Goal: Contribute content

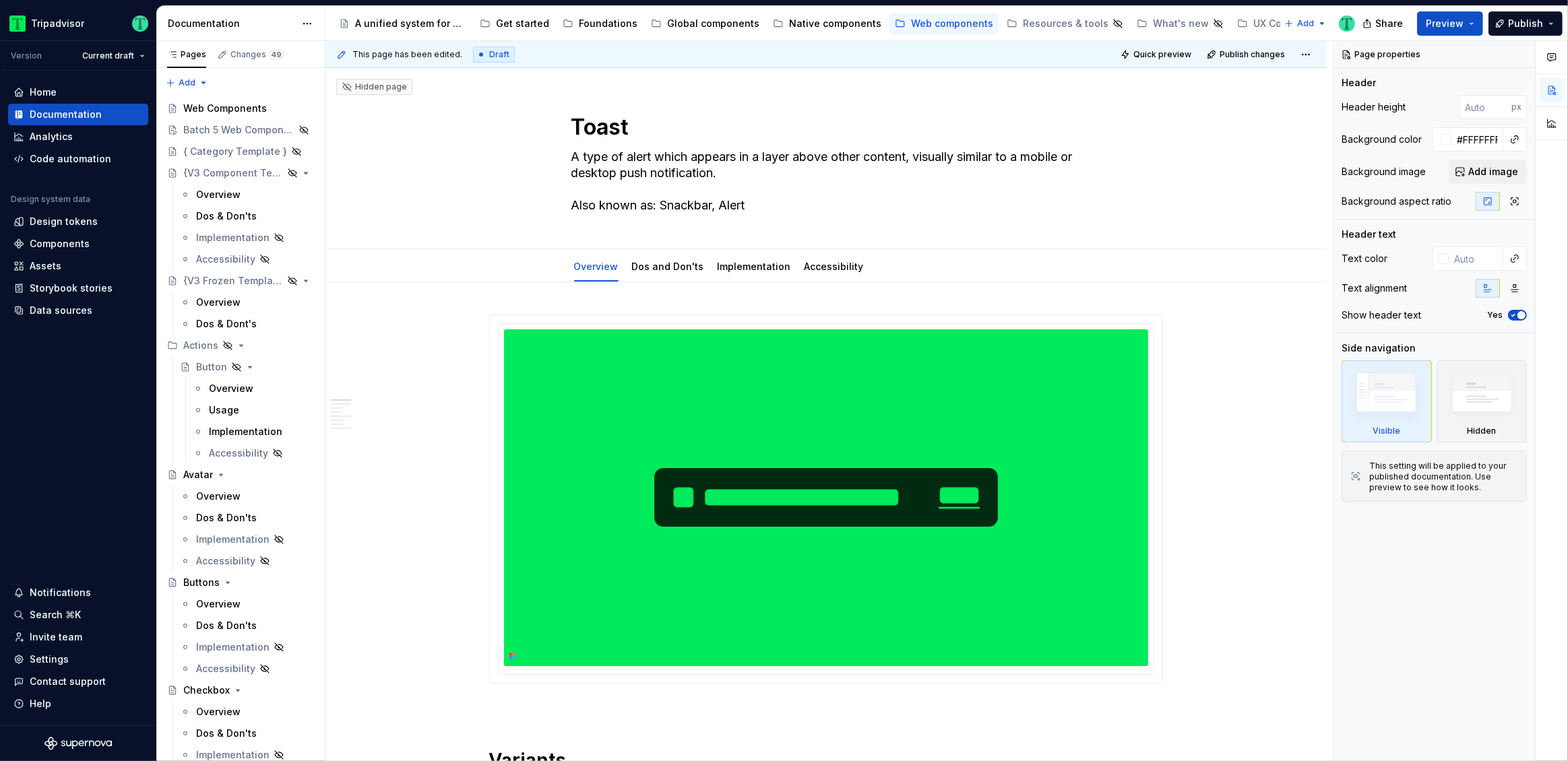
type textarea "*"
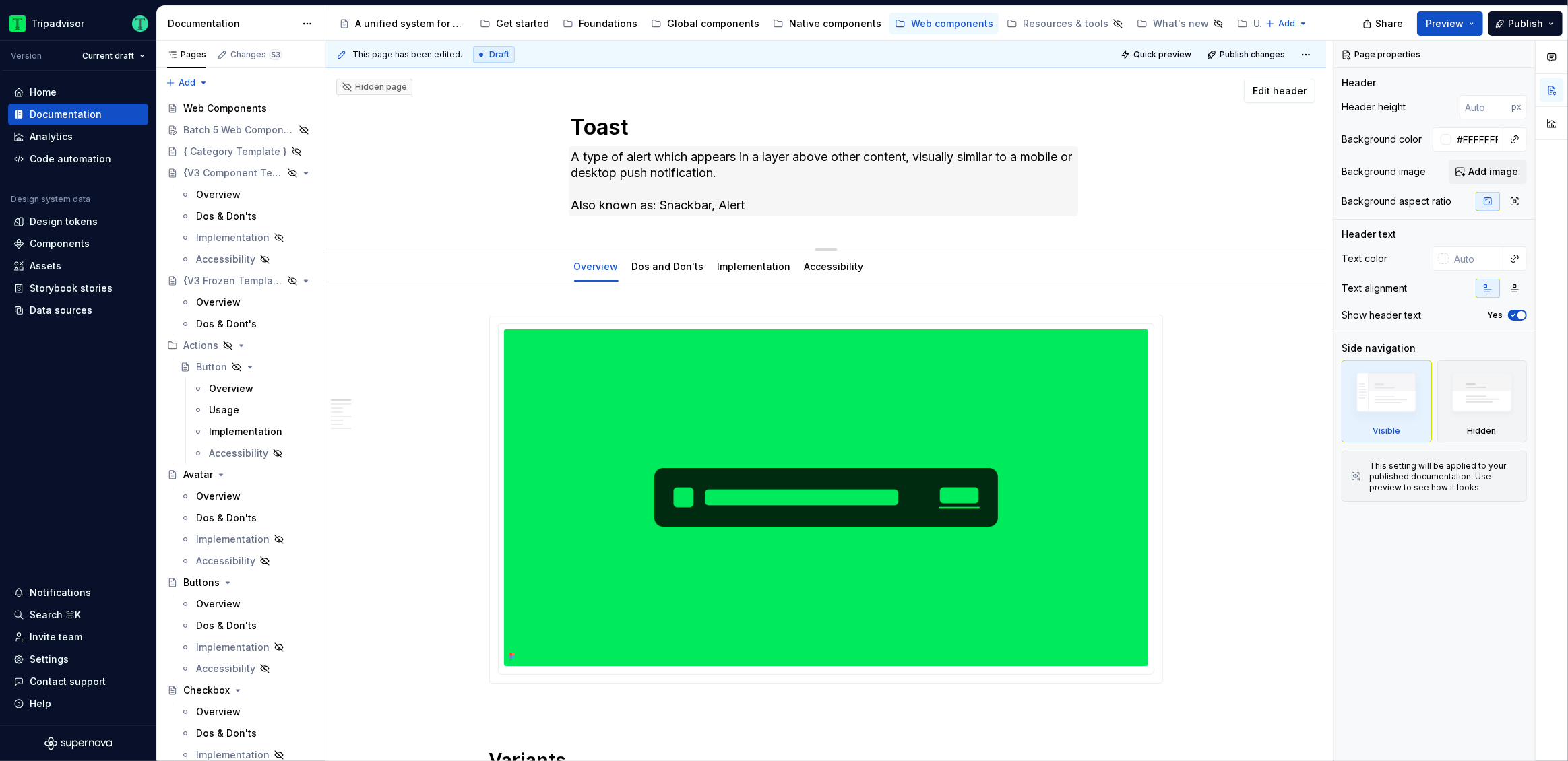
type textarea "*"
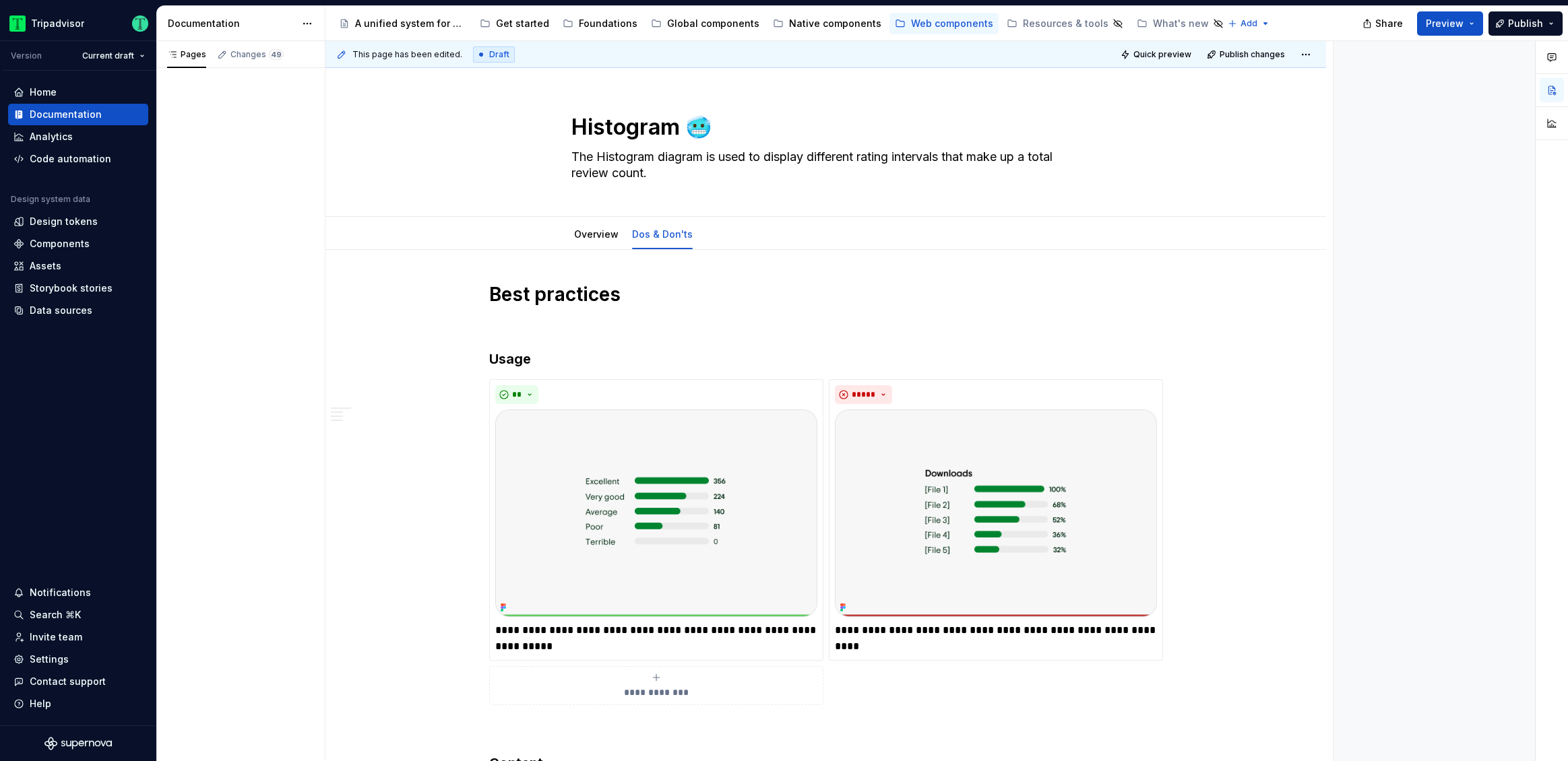
type textarea "*"
